Goal: Find specific page/section: Find specific page/section

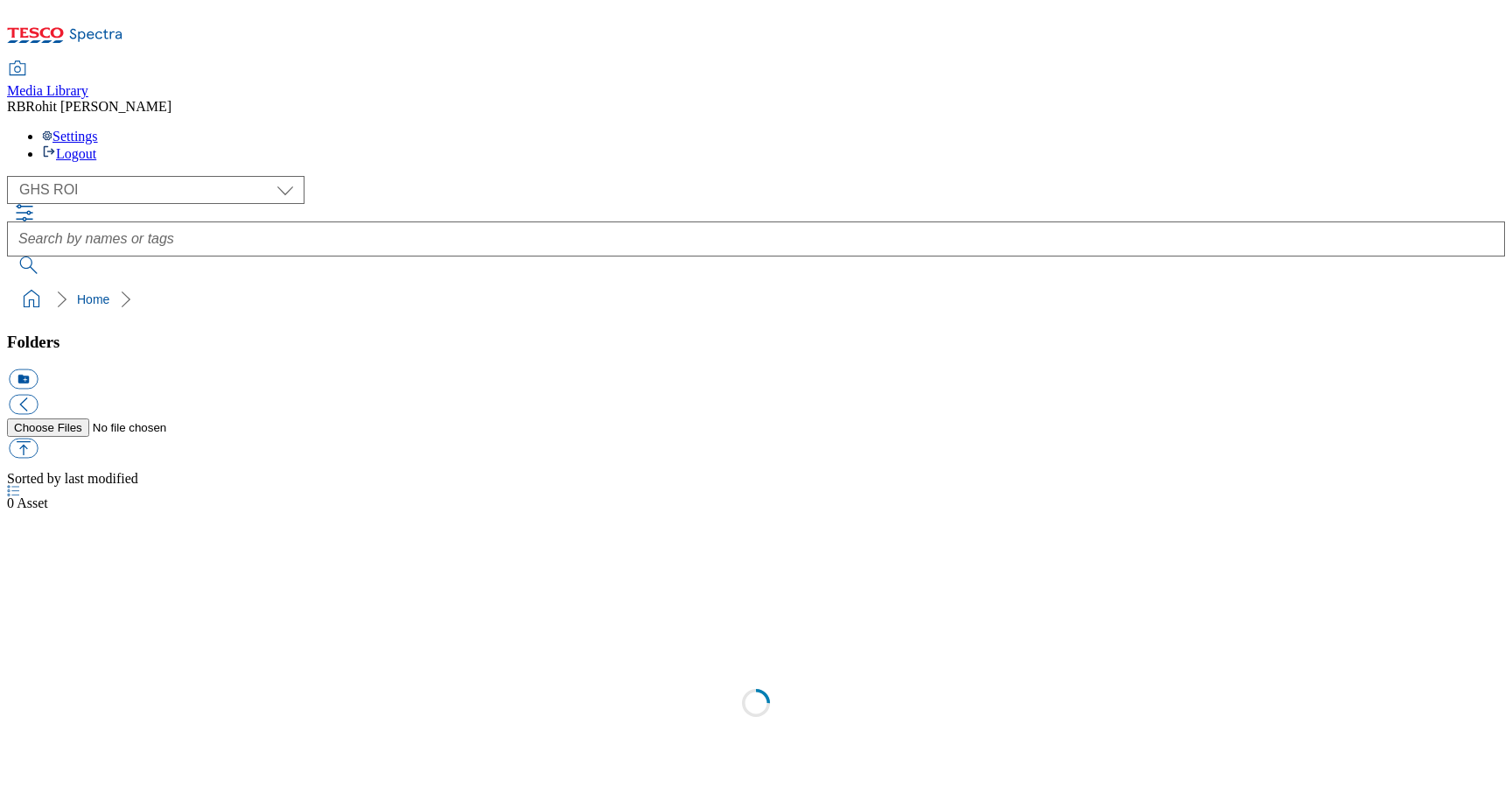
select select "flare-ghs-roi"
